Goal: Navigation & Orientation: Find specific page/section

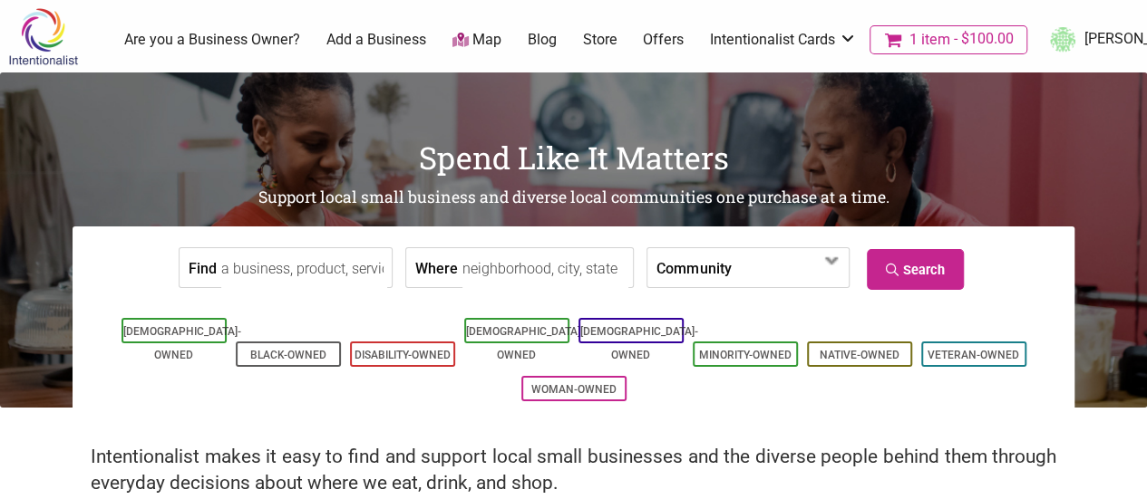
click at [310, 273] on input "Find" at bounding box center [304, 268] width 166 height 41
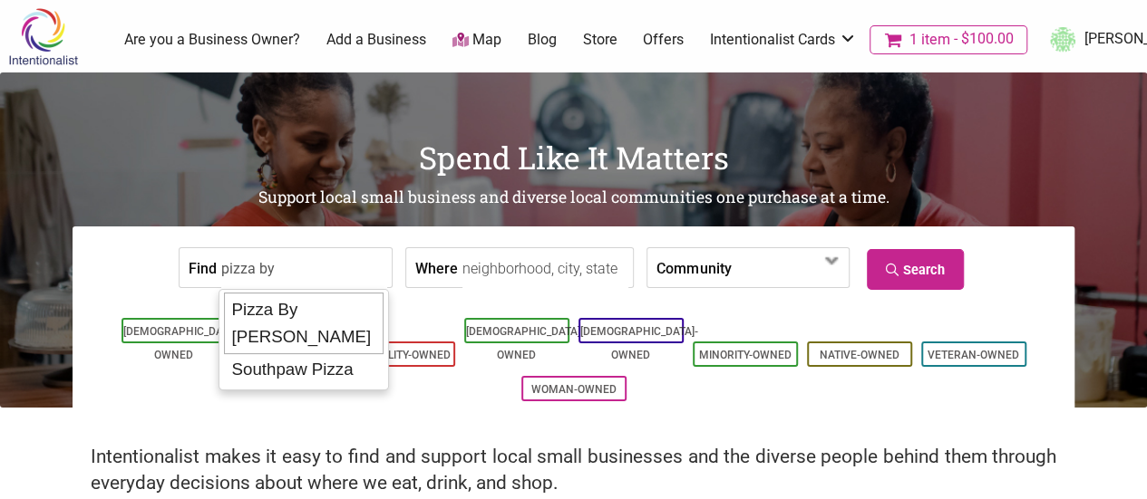
click at [294, 300] on div "Pizza By Ruffin" at bounding box center [304, 324] width 160 height 62
type input "Pizza By Ruffin"
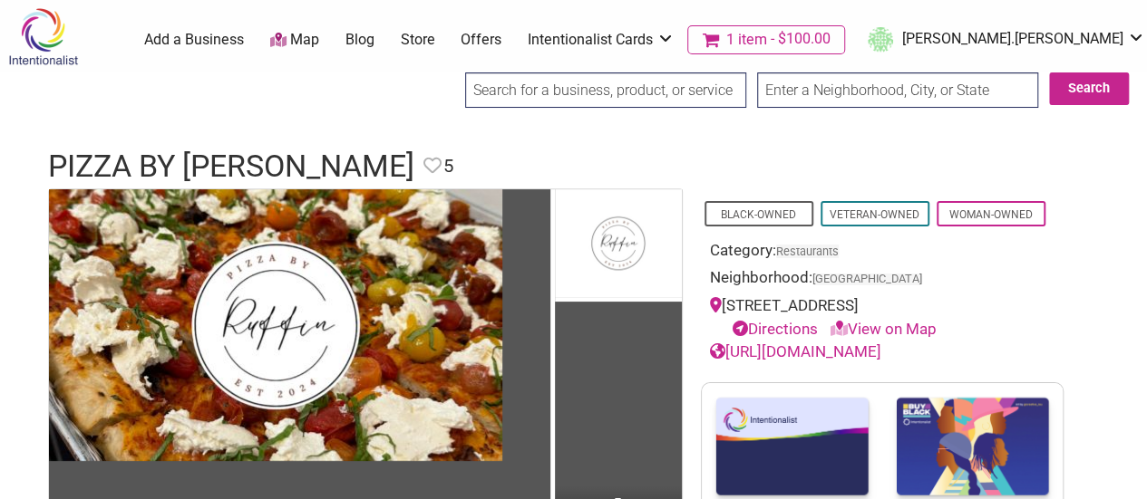
click at [589, 88] on input "search" at bounding box center [605, 90] width 281 height 35
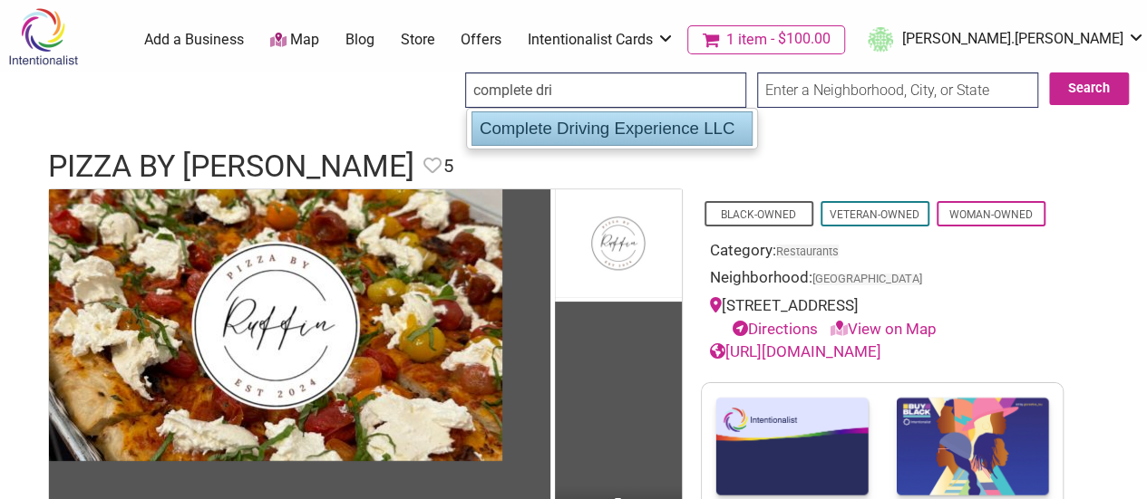
click at [627, 122] on div "Complete Driving Experience LLC" at bounding box center [611, 128] width 281 height 34
type input "Complete Driving Experience LLC"
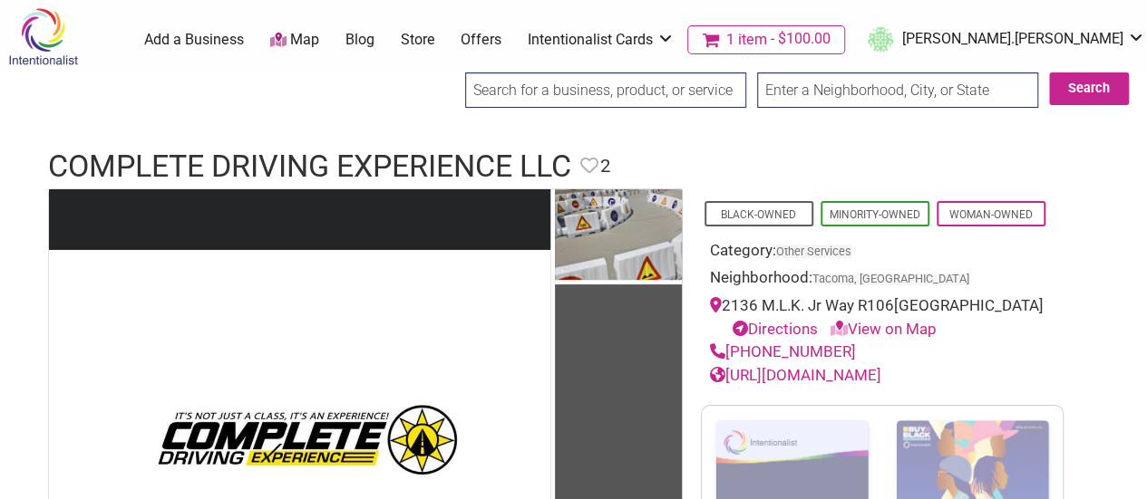
click at [508, 76] on input "search" at bounding box center [605, 90] width 281 height 35
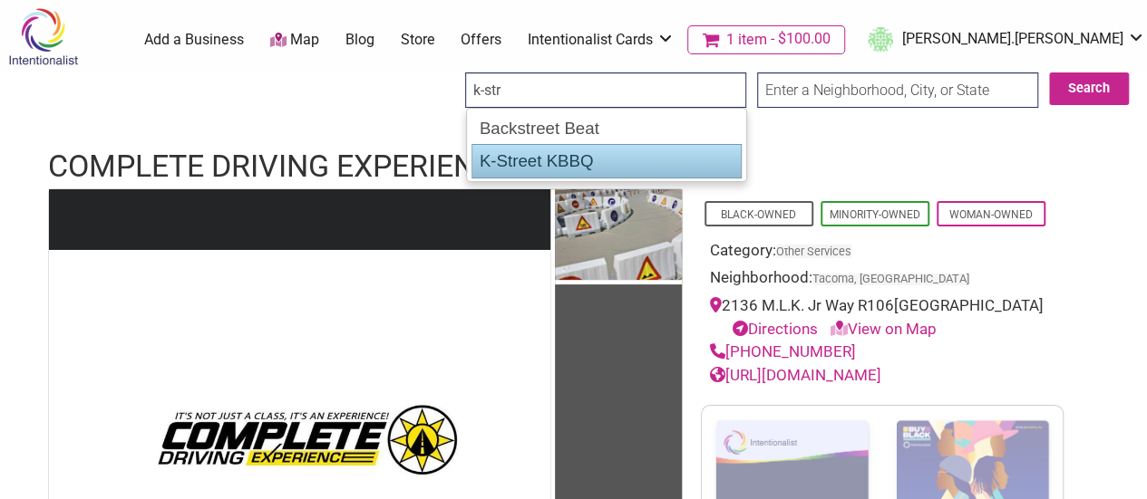
click at [584, 148] on div "K-Street KBBQ" at bounding box center [606, 161] width 270 height 34
type input "K-Street KBBQ"
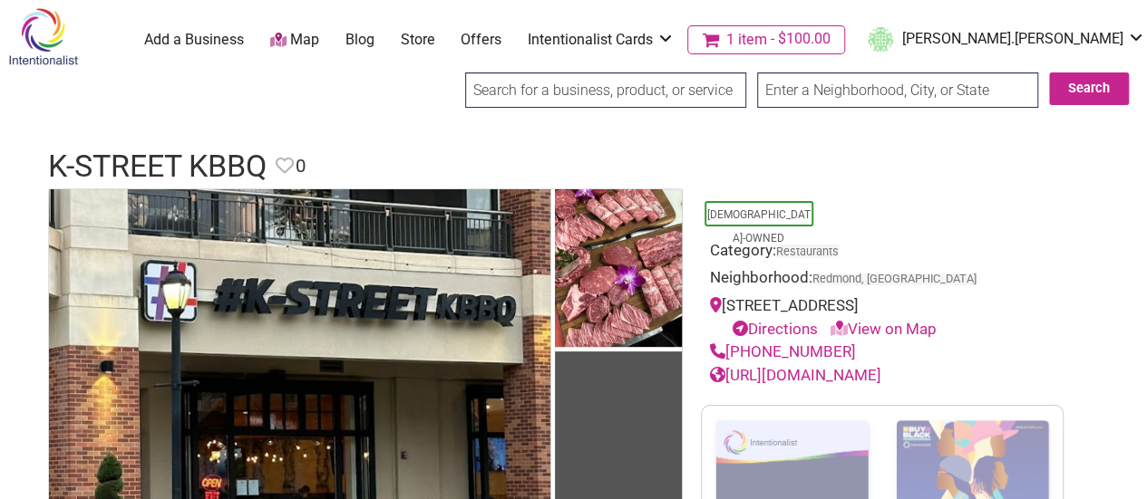
click at [502, 99] on input "search" at bounding box center [605, 90] width 281 height 35
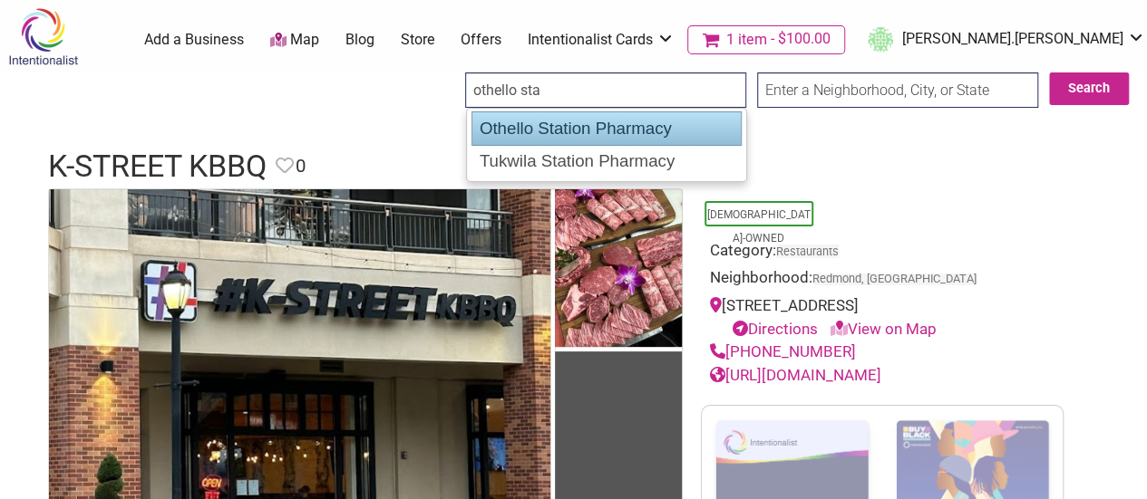
click at [548, 118] on div "Othello Station Pharmacy" at bounding box center [606, 128] width 270 height 34
type input "Othello Station Pharmacy"
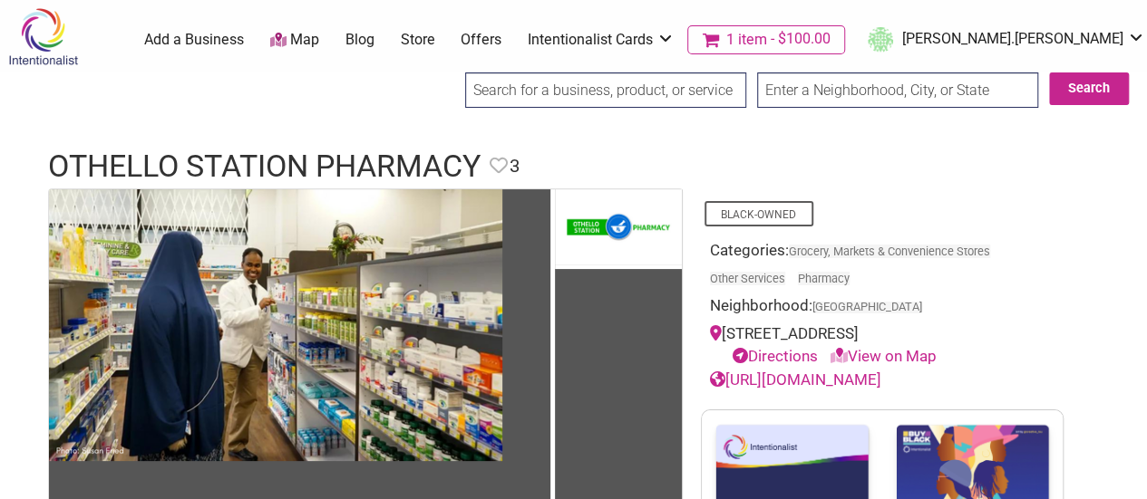
click at [554, 92] on input "search" at bounding box center [605, 90] width 281 height 35
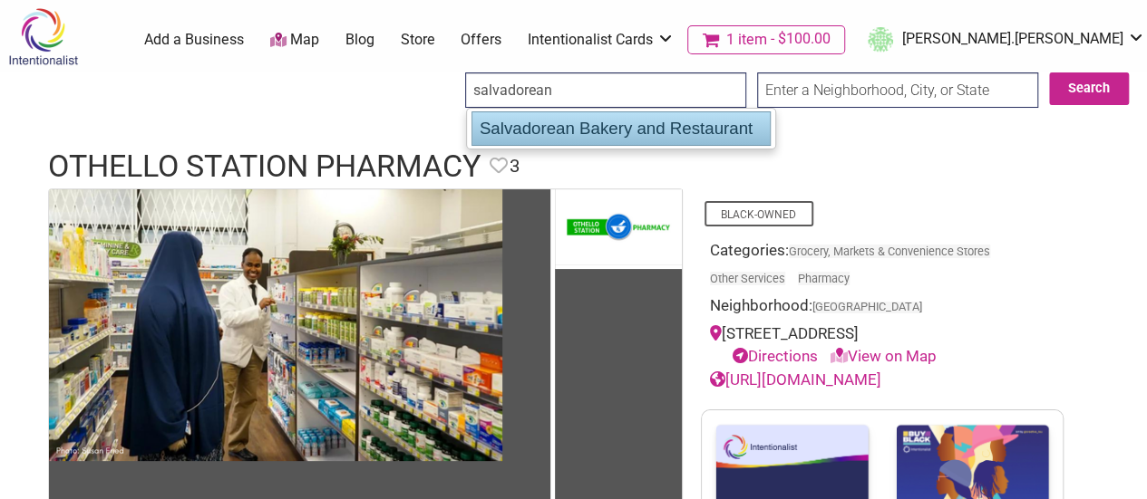
click at [558, 130] on div "Salvadorean Bakery and Restaurant" at bounding box center [620, 128] width 299 height 34
type input "Salvadorean Bakery and Restaurant"
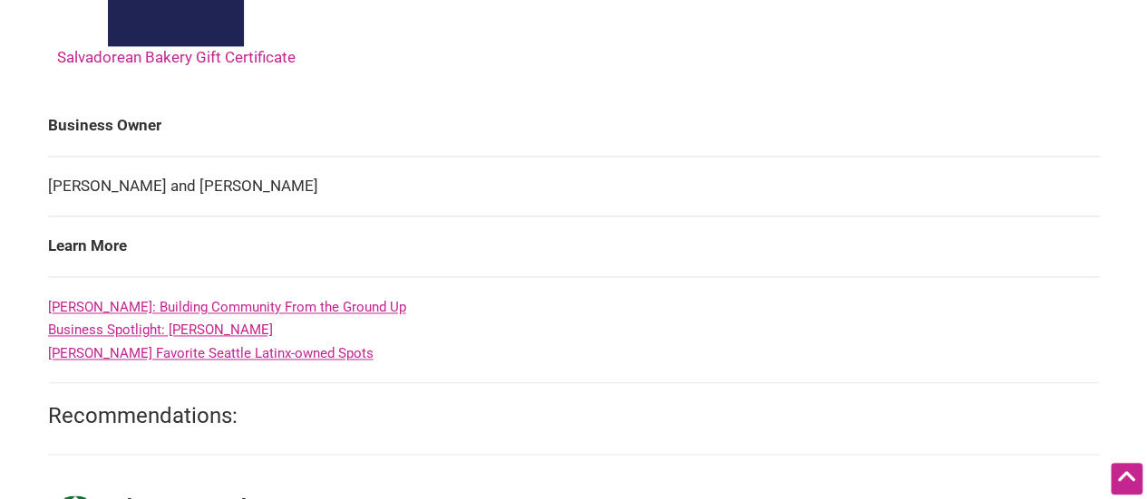
scroll to position [1178, 0]
